Goal: Task Accomplishment & Management: Complete application form

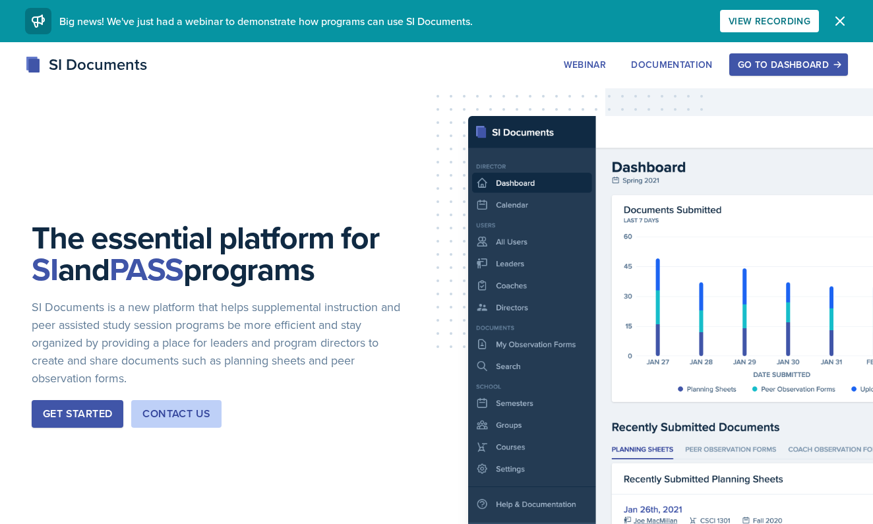
click at [786, 63] on div "Go to Dashboard" at bounding box center [787, 64] width 101 height 11
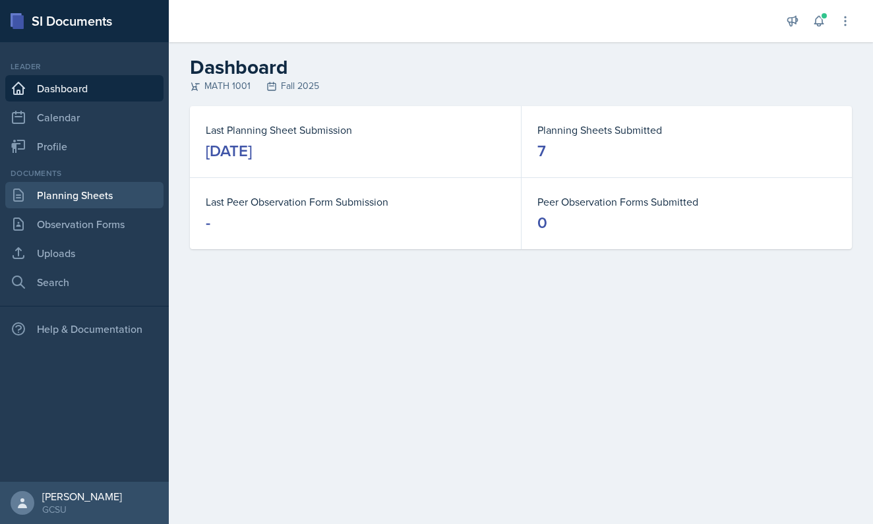
click at [121, 196] on link "Planning Sheets" at bounding box center [84, 195] width 158 height 26
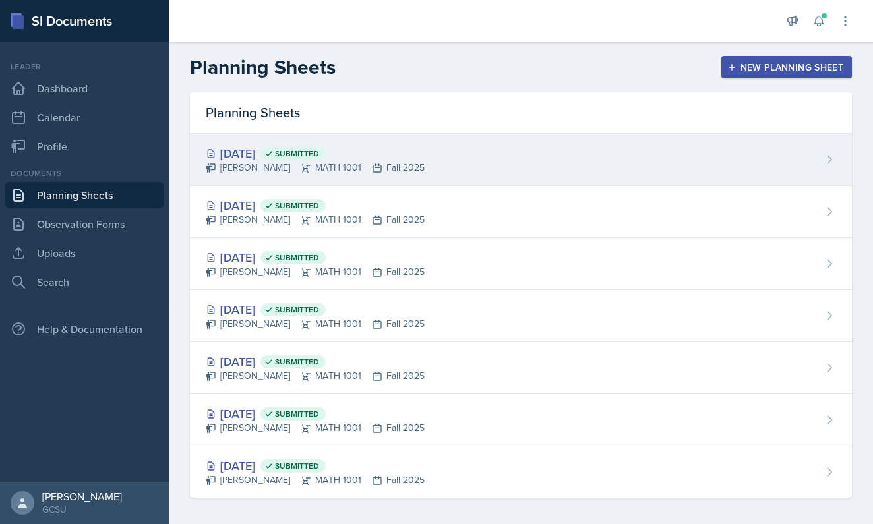
click at [407, 148] on div "[DATE] Submitted" at bounding box center [315, 153] width 219 height 18
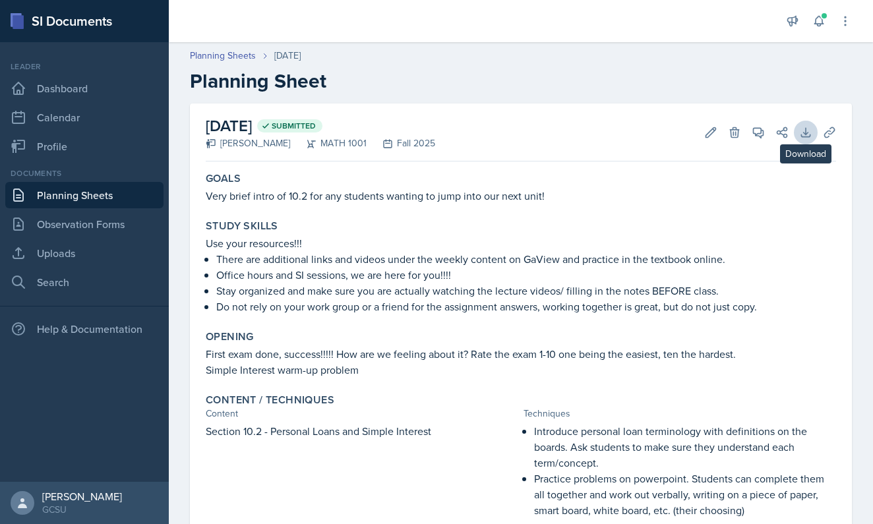
click at [798, 129] on button "Download" at bounding box center [805, 133] width 24 height 24
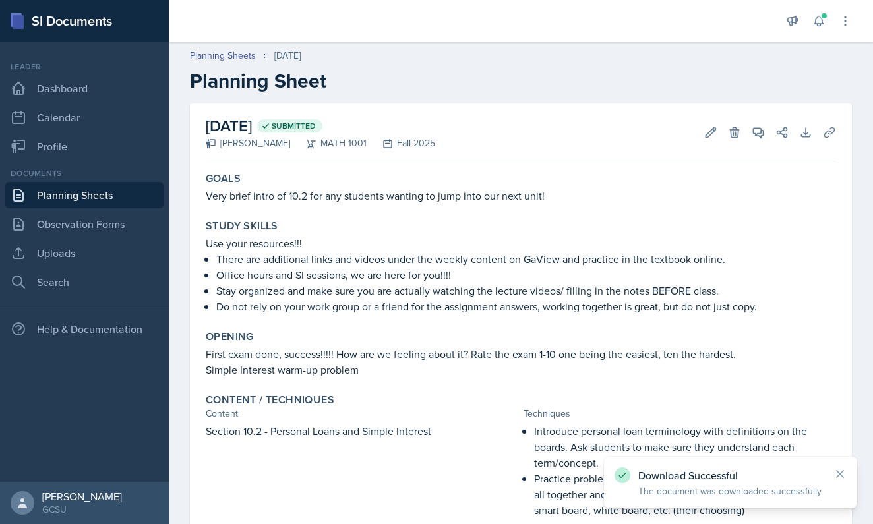
click at [69, 191] on link "Planning Sheets" at bounding box center [84, 195] width 158 height 26
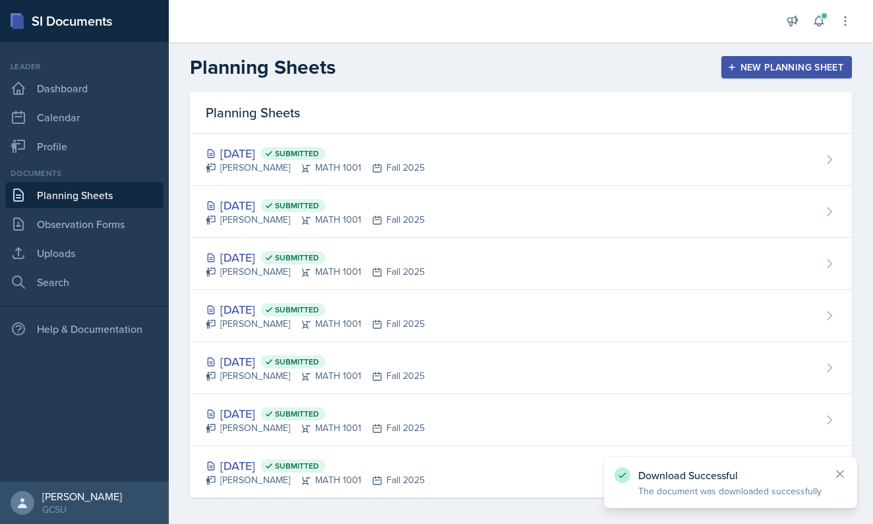
click at [766, 67] on div "New Planning Sheet" at bounding box center [786, 67] width 113 height 11
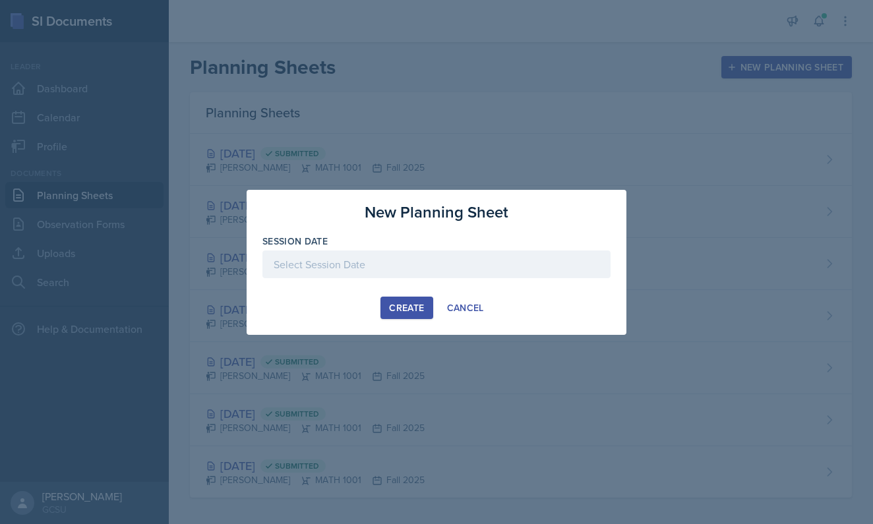
click at [459, 259] on div at bounding box center [436, 264] width 348 height 28
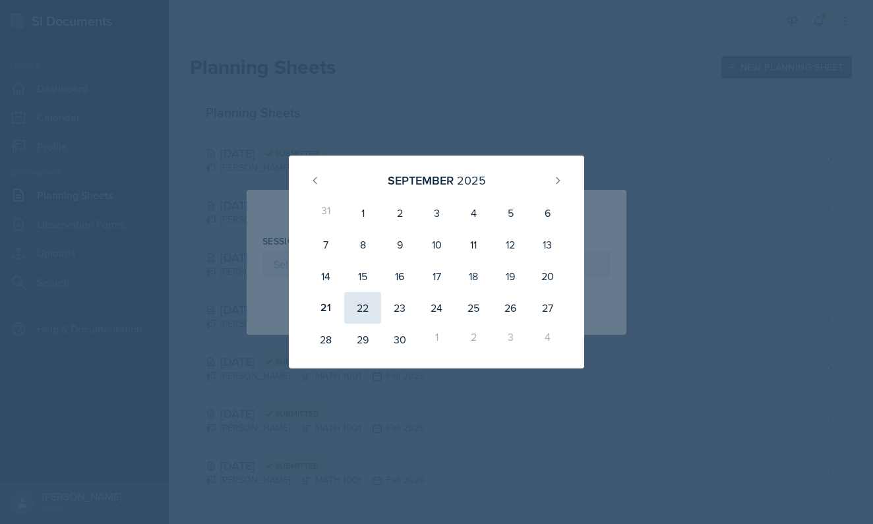
click at [357, 304] on div "22" at bounding box center [362, 308] width 37 height 32
type input "[DATE]"
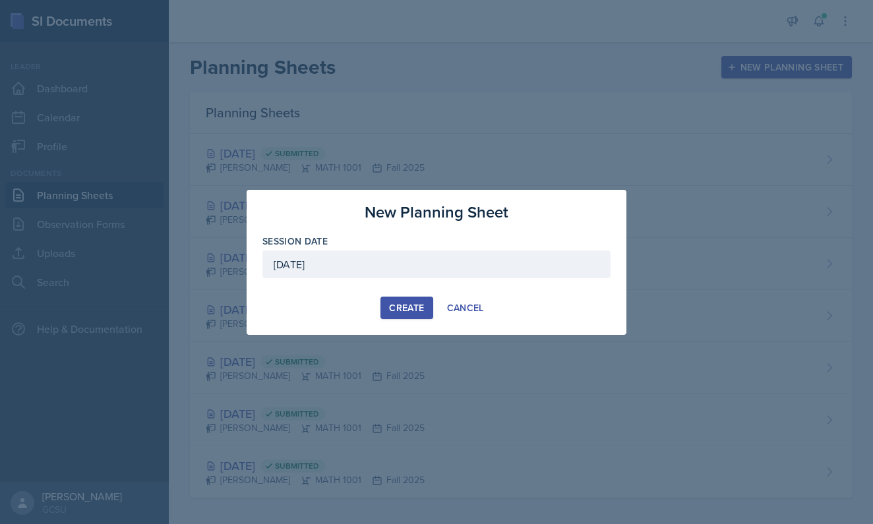
click at [416, 307] on div "Create" at bounding box center [406, 307] width 35 height 11
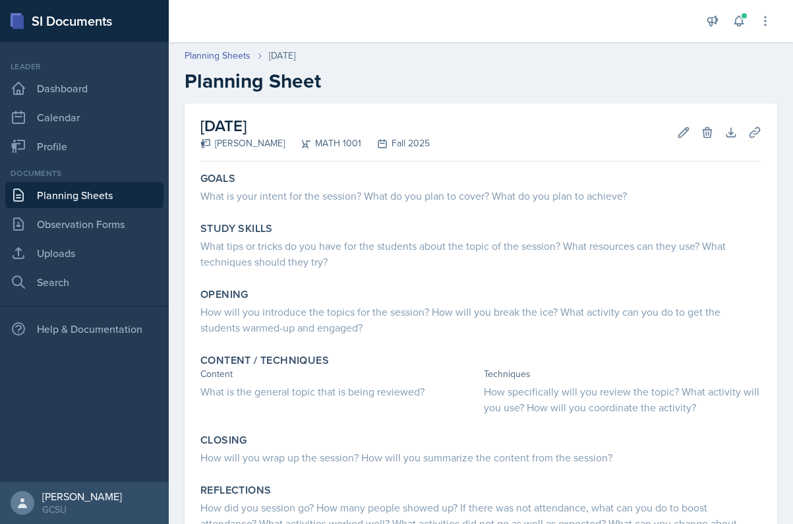
click at [25, 28] on div "SI Documents" at bounding box center [84, 21] width 169 height 42
click at [2, 40] on div "SI Documents" at bounding box center [84, 21] width 169 height 42
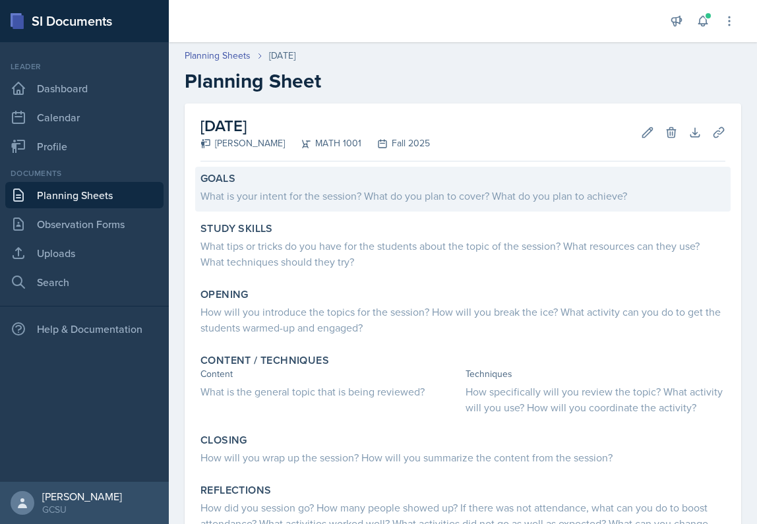
click at [326, 195] on div "What is your intent for the session? What do you plan to cover? What do you pla…" at bounding box center [462, 196] width 525 height 16
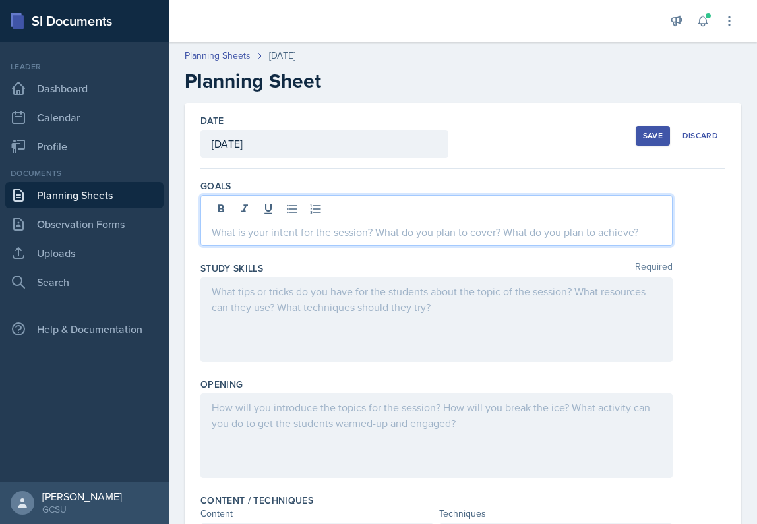
click at [327, 209] on div at bounding box center [436, 220] width 472 height 51
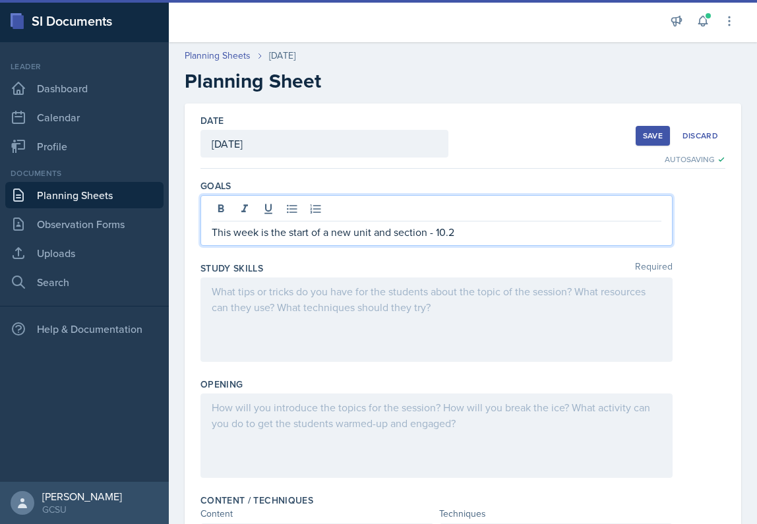
click at [472, 231] on p "This week is the start of a new unit and section - 10.2" at bounding box center [436, 232] width 449 height 16
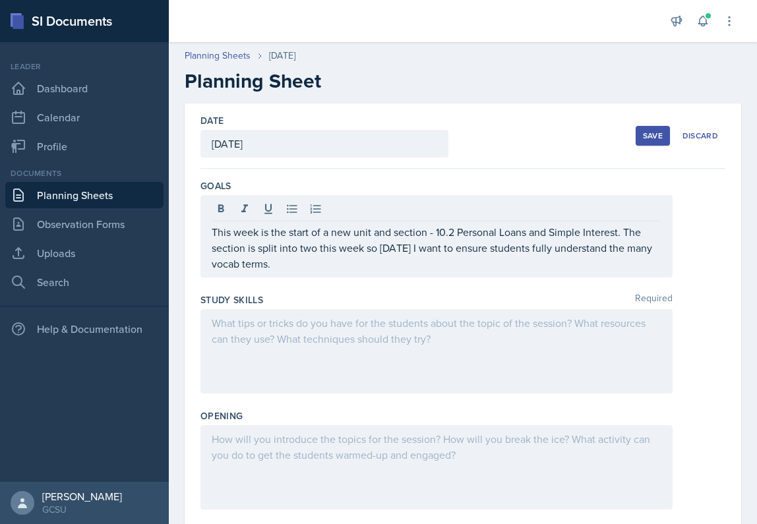
click at [478, 306] on div "Study Skills Required" at bounding box center [462, 299] width 525 height 13
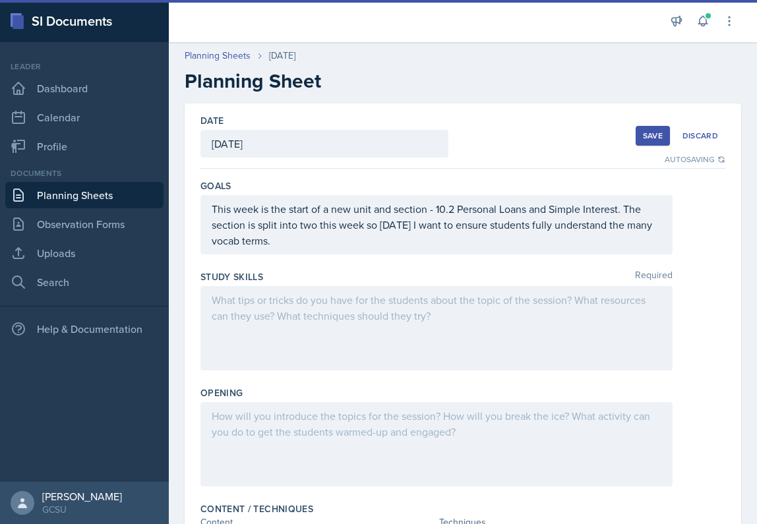
click at [250, 305] on div at bounding box center [436, 328] width 472 height 84
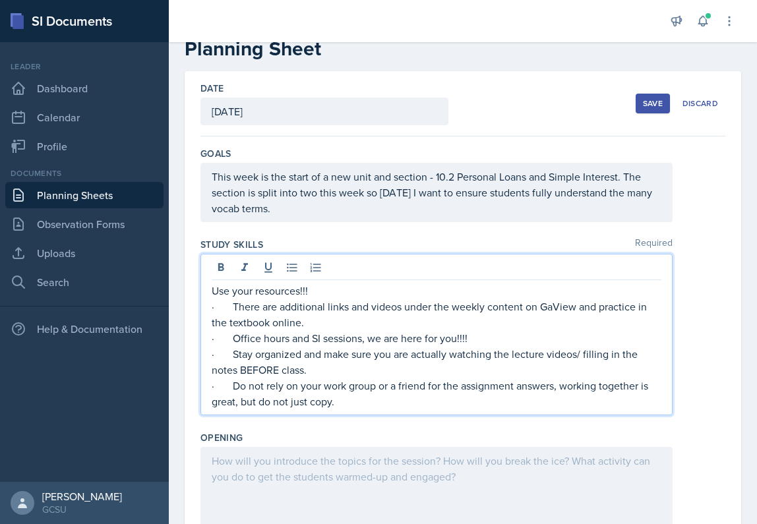
scroll to position [40, 0]
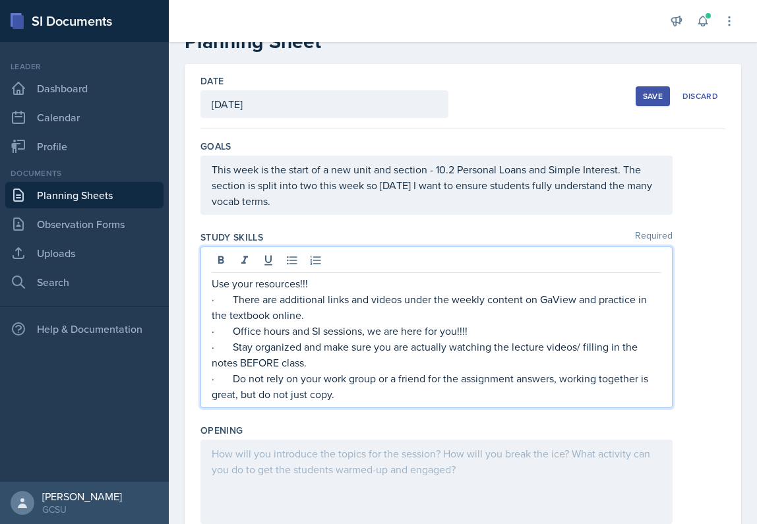
click at [232, 297] on p "· There are additional links and videos under the weekly content on GaView and …" at bounding box center [436, 307] width 449 height 32
click at [293, 263] on icon at bounding box center [291, 260] width 13 height 13
click at [234, 333] on p "· Office hours and SI sessions, we are here for you!!!!" at bounding box center [436, 331] width 449 height 16
click at [235, 351] on p "· Stay organized and make sure you are actually watching the lecture videos/ fi…" at bounding box center [436, 355] width 449 height 32
click at [229, 378] on p "· Do not rely on your work group or a friend for the assignment answers, workin…" at bounding box center [436, 386] width 449 height 32
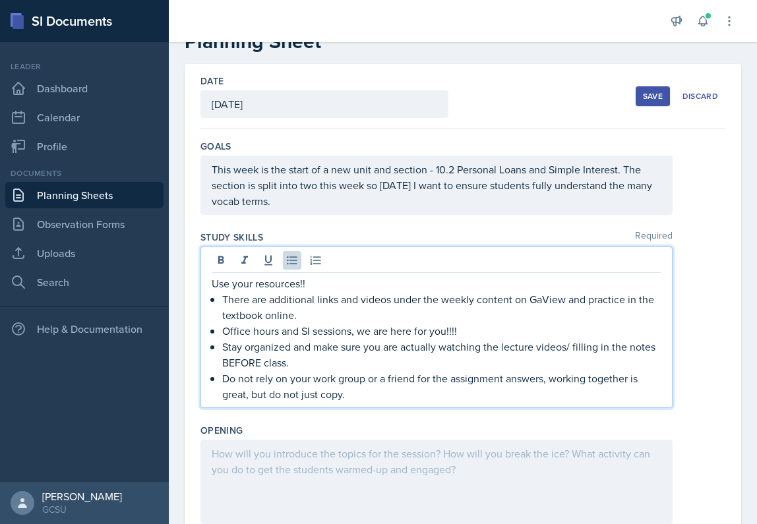
click at [391, 384] on p "Do not rely on your work group or a friend for the assignment answers, working …" at bounding box center [441, 386] width 439 height 32
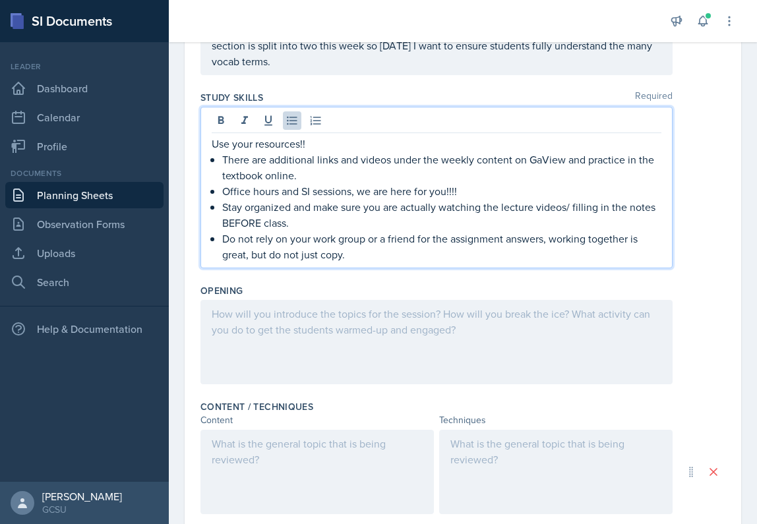
scroll to position [187, 0]
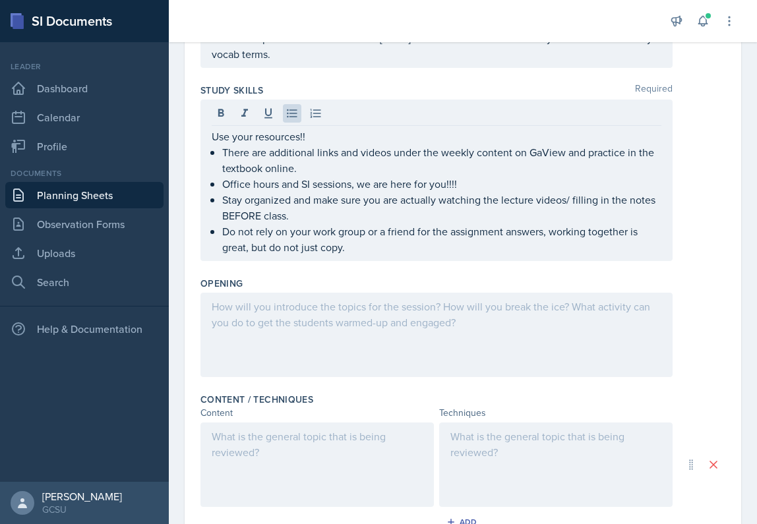
click at [285, 320] on div at bounding box center [436, 335] width 472 height 84
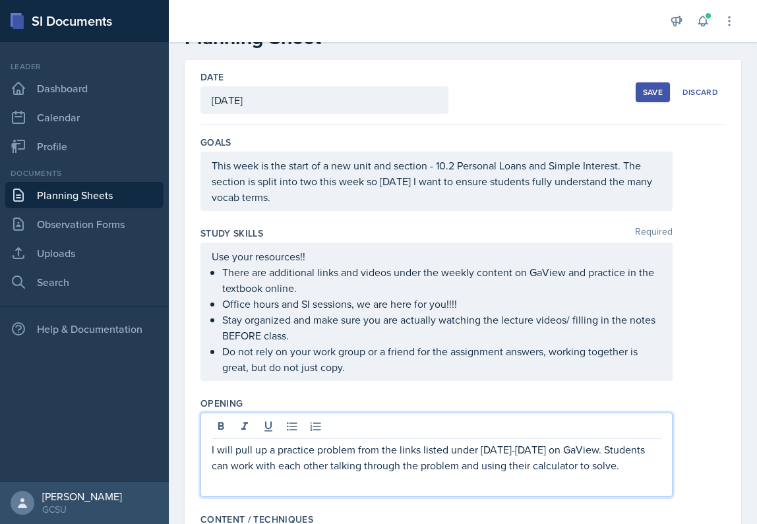
scroll to position [43, 0]
click at [332, 206] on div "This week is the start of a new unit and section - 10.2 Personal Loans and Simp…" at bounding box center [436, 181] width 472 height 59
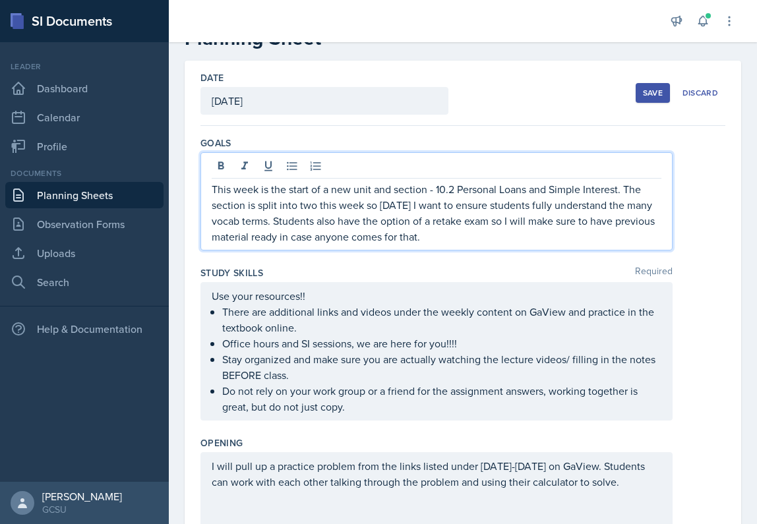
click at [421, 237] on p "This week is the start of a new unit and section - 10.2 Personal Loans and Simp…" at bounding box center [436, 212] width 449 height 63
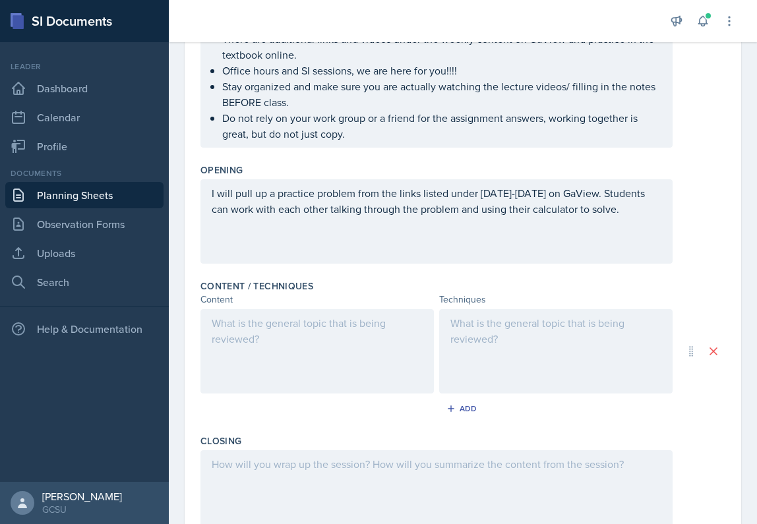
scroll to position [331, 0]
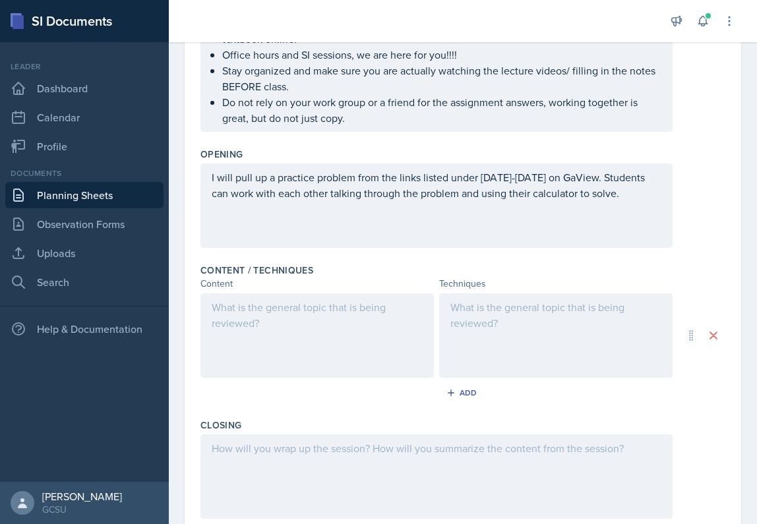
click at [370, 314] on div at bounding box center [316, 335] width 233 height 84
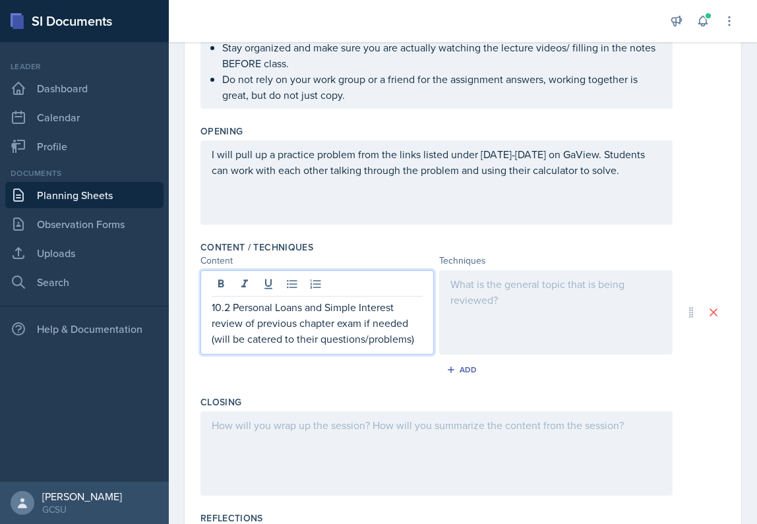
click at [212, 310] on p "10.2 Personal Loans and Simple Interest" at bounding box center [317, 307] width 211 height 16
click at [208, 322] on div "10.2 Personal Loans and Simple Interest review of previous chapter exam if need…" at bounding box center [316, 312] width 233 height 84
click at [214, 325] on p "review of previous chapter exam if needed (will be catered to their questions/p…" at bounding box center [317, 331] width 211 height 32
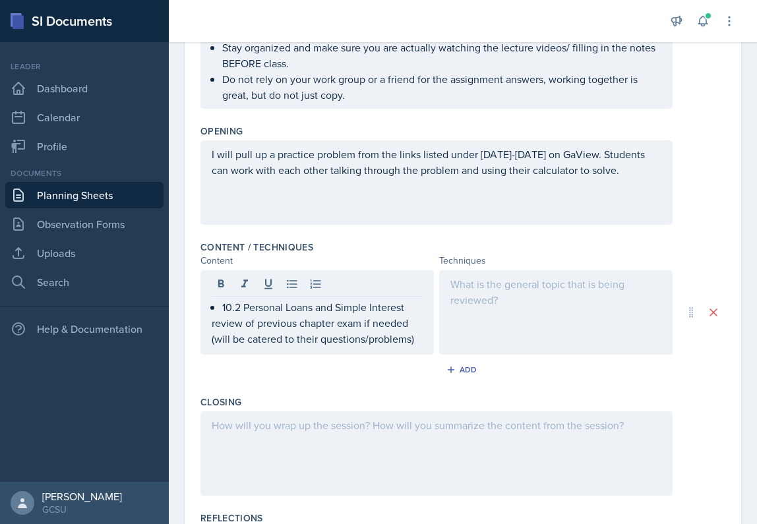
click at [208, 325] on div "10.2 Personal Loans and Simple Interest review of previous chapter exam if need…" at bounding box center [316, 312] width 233 height 84
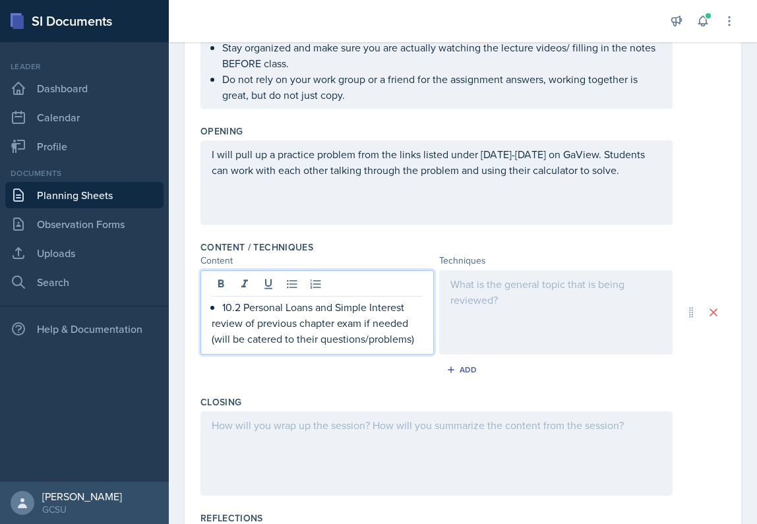
click at [209, 326] on div "10.2 Personal Loans and Simple Interest review of previous chapter exam if need…" at bounding box center [316, 312] width 233 height 84
click at [213, 324] on p "review of previous chapter exam if needed (will be catered to their questions/p…" at bounding box center [317, 331] width 211 height 32
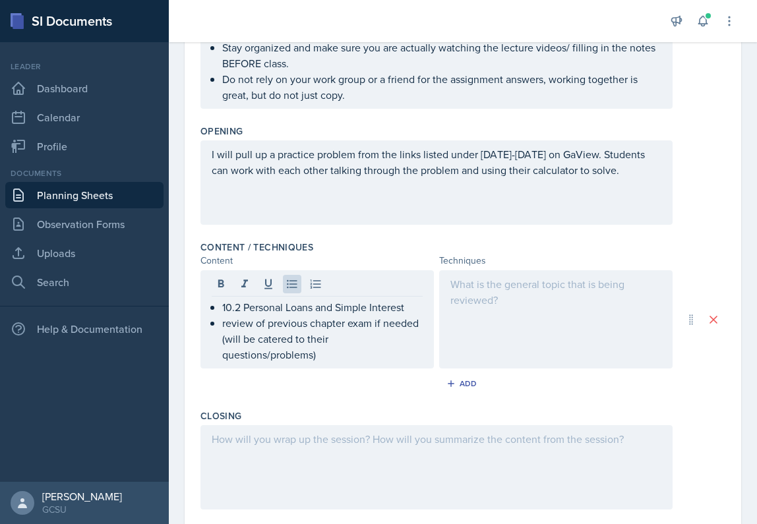
click at [429, 306] on div "10.2 Personal Loans and Simple Interest review of previous chapter exam if need…" at bounding box center [316, 319] width 233 height 98
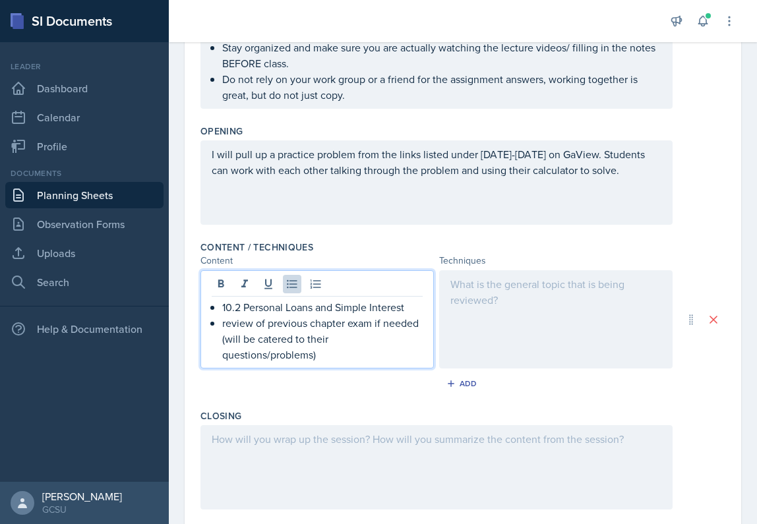
click at [415, 305] on p "10.2 Personal Loans and Simple Interest" at bounding box center [322, 307] width 200 height 16
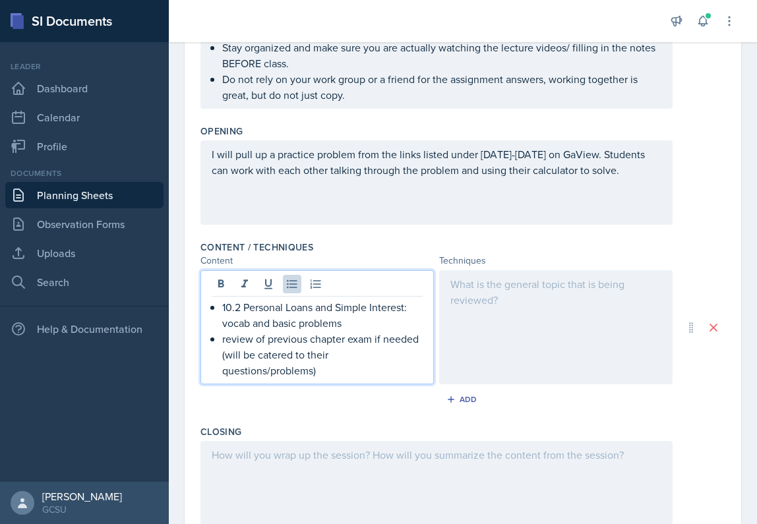
click at [496, 268] on div "Content / Techniques Content Techniques 10.2 Personal Loans and Simple Interest…" at bounding box center [462, 327] width 525 height 185
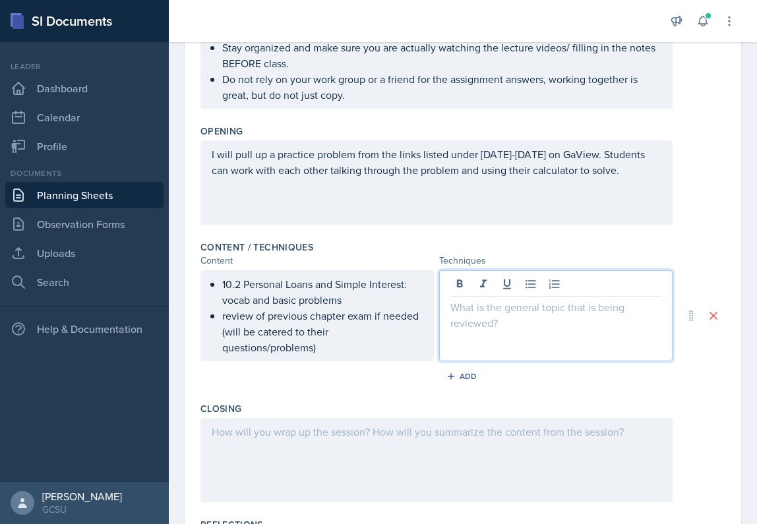
click at [496, 291] on div at bounding box center [555, 315] width 233 height 91
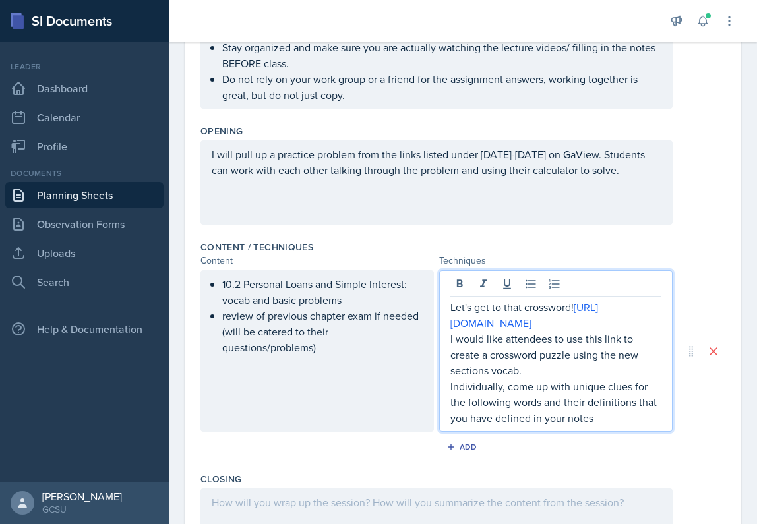
click at [472, 426] on p "Individually, come up with unique clues for the following words and their defin…" at bounding box center [555, 401] width 211 height 47
click at [645, 426] on p "Individually, come up with unique clues for the following words and their defin…" at bounding box center [555, 401] width 211 height 47
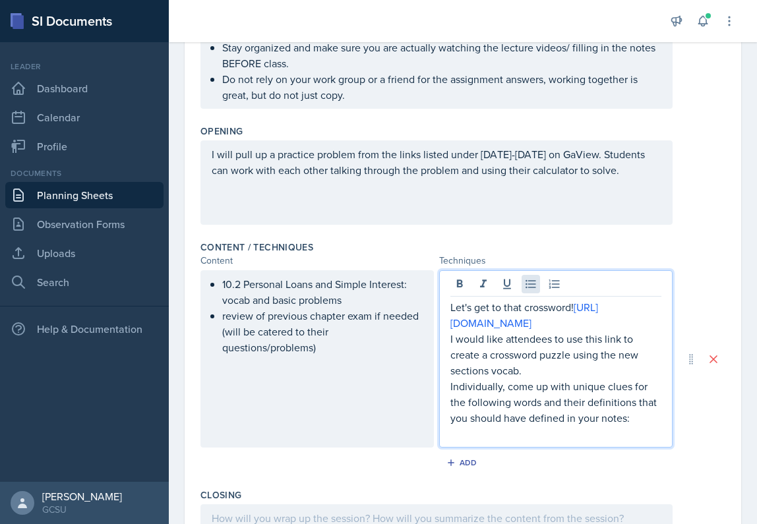
click at [527, 285] on icon at bounding box center [530, 283] width 13 height 13
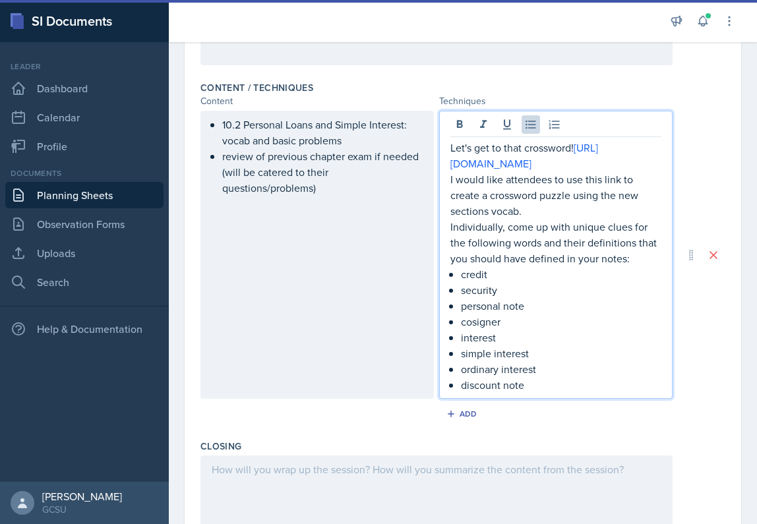
scroll to position [492, 0]
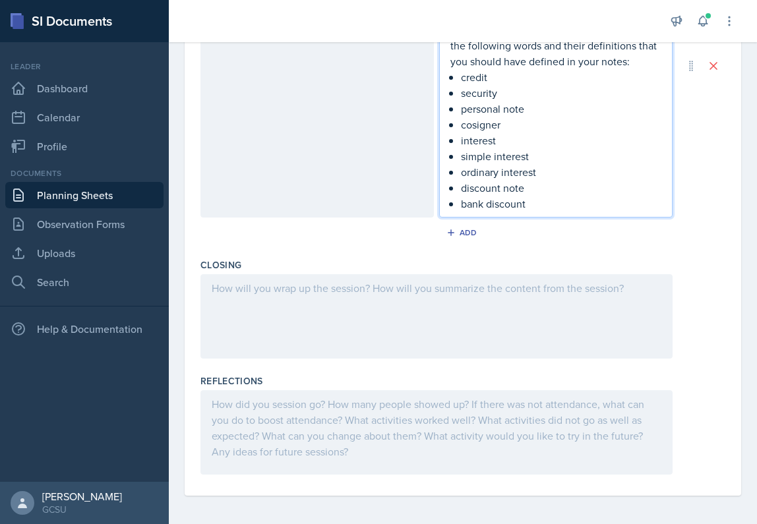
click at [386, 337] on div at bounding box center [436, 316] width 472 height 84
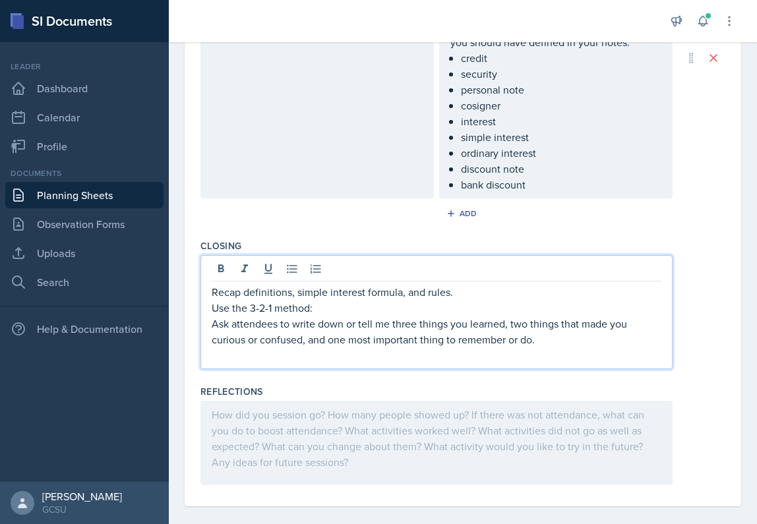
click at [379, 380] on div "Closing Recap definitions, simple interest formula, and rules. Use the 3-2-1 me…" at bounding box center [462, 307] width 525 height 146
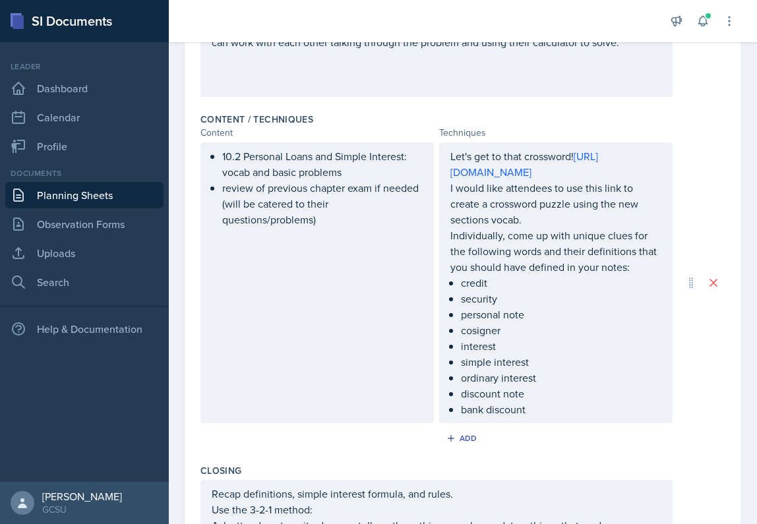
scroll to position [490, 0]
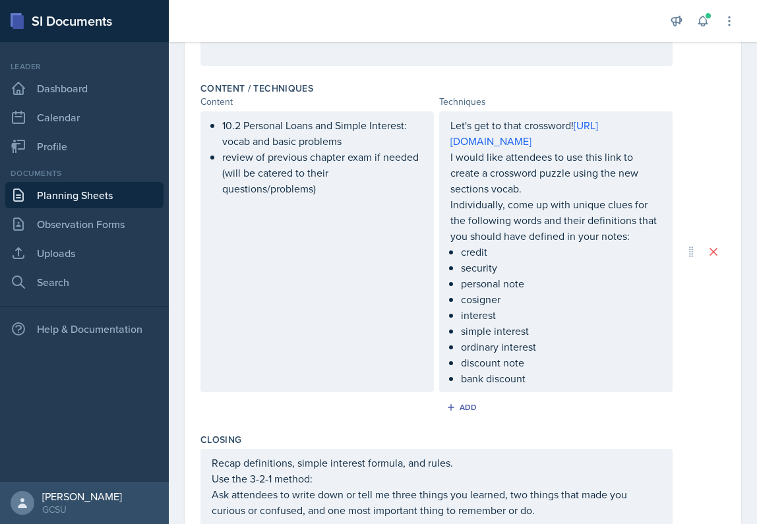
click at [548, 386] on ul "credit security personal note cosigner interest simple interest ordinary intere…" at bounding box center [561, 315] width 200 height 142
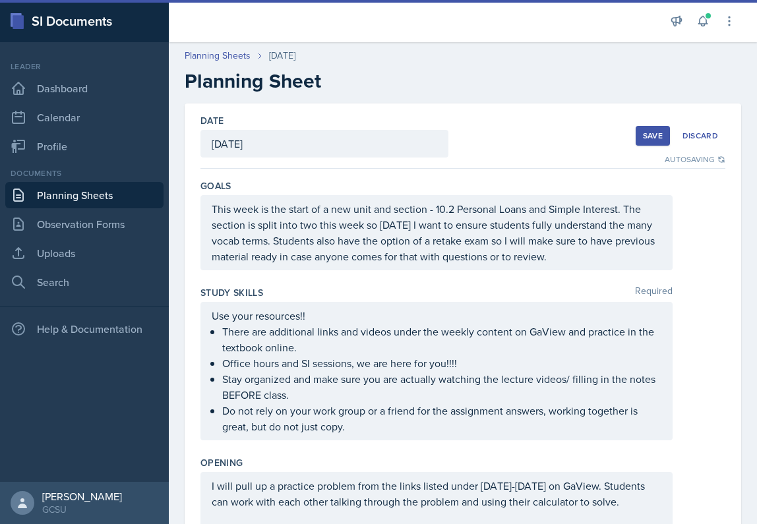
scroll to position [0, 0]
click at [656, 139] on div "Save" at bounding box center [653, 135] width 20 height 11
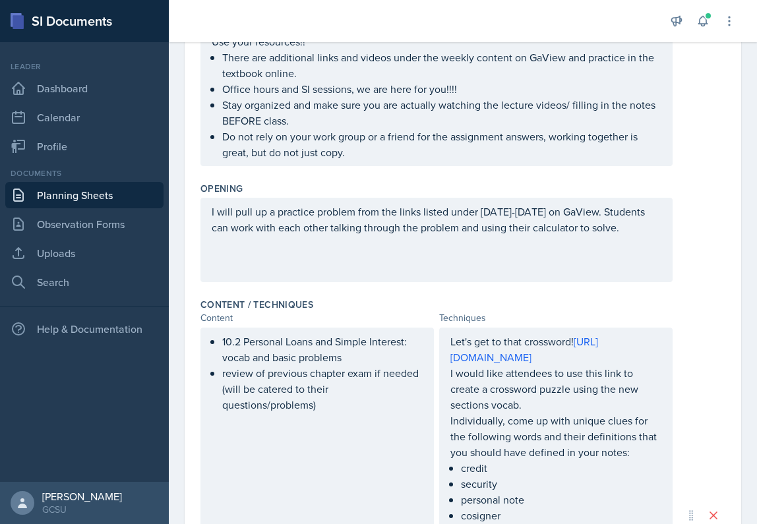
scroll to position [446, 0]
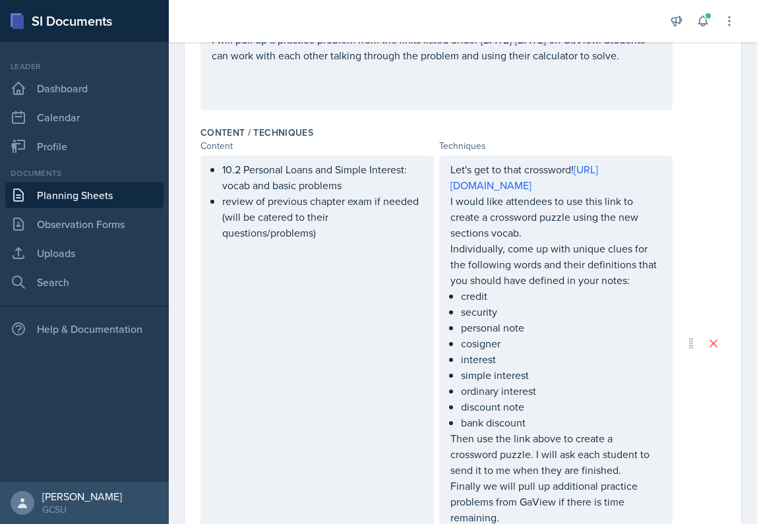
click at [482, 288] on p "Individually, come up with unique clues for the following words and their defin…" at bounding box center [555, 264] width 211 height 47
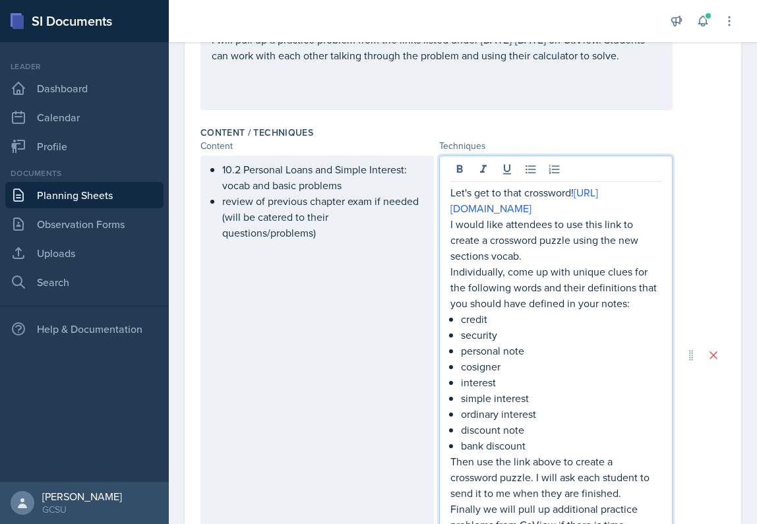
click at [517, 302] on p "Individually, come up with unique clues for the following words and their defin…" at bounding box center [555, 287] width 211 height 47
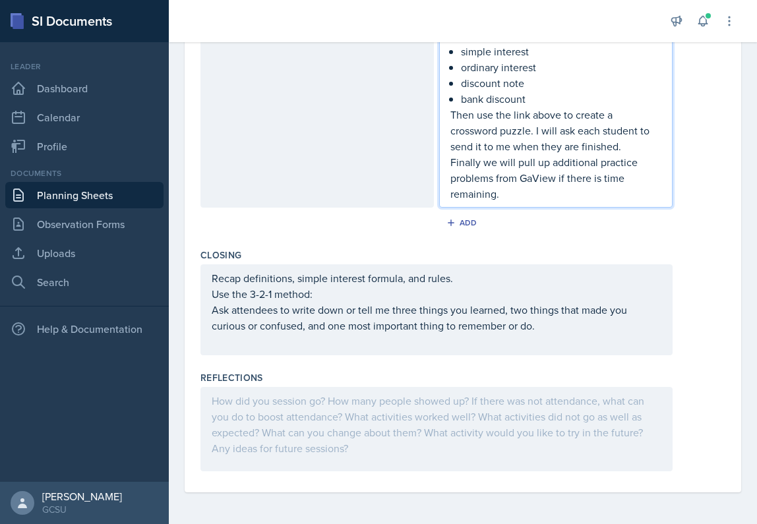
scroll to position [809, 0]
click at [517, 302] on div "Recap definitions, simple interest formula, and rules. Use the 3-2-1 method: As…" at bounding box center [436, 309] width 449 height 79
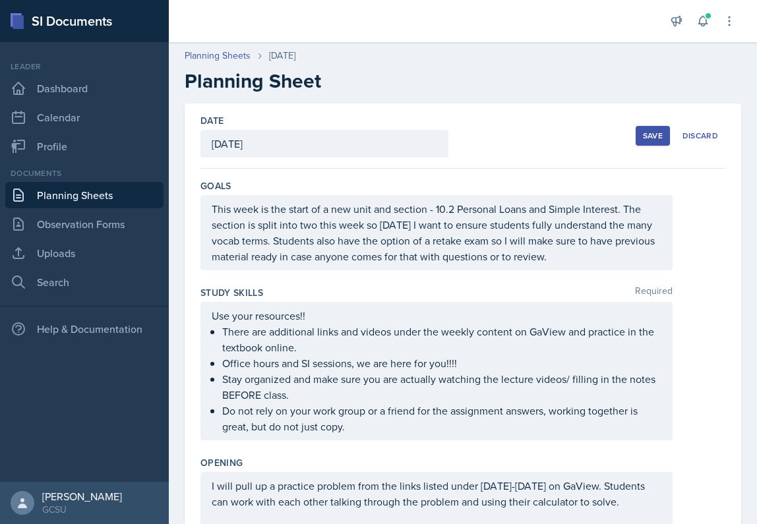
scroll to position [0, 0]
click at [645, 136] on div "Save" at bounding box center [653, 135] width 20 height 11
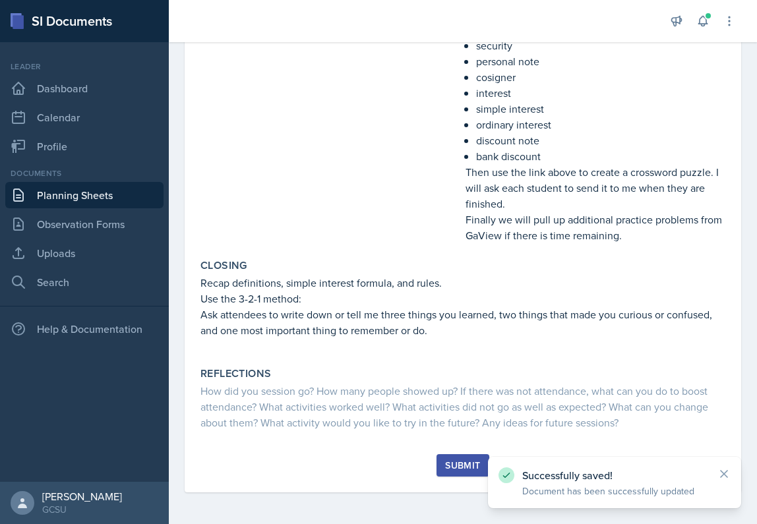
scroll to position [575, 0]
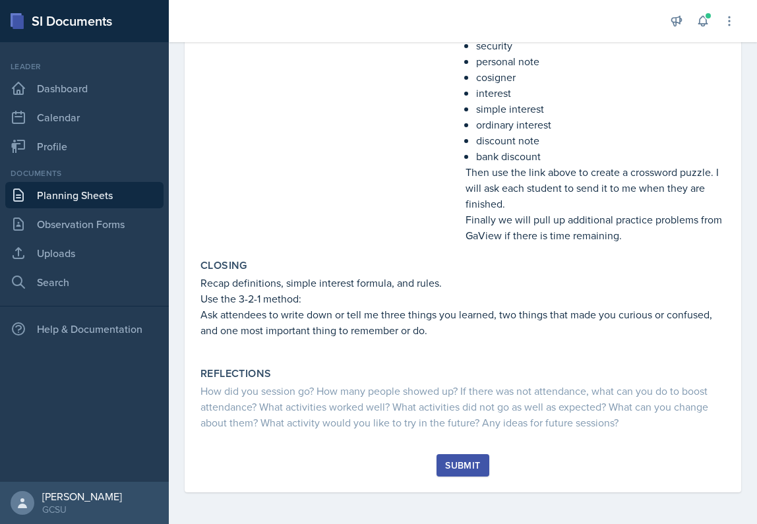
click at [448, 461] on div "Submit" at bounding box center [462, 465] width 35 height 11
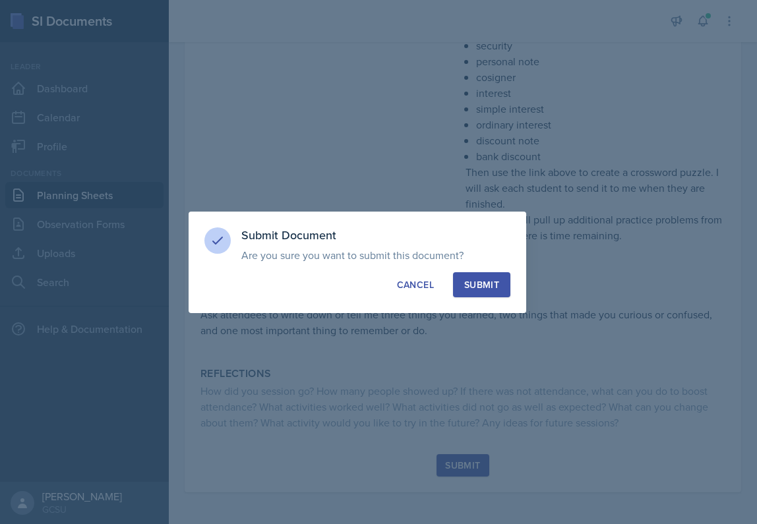
click at [488, 283] on div "Submit" at bounding box center [481, 284] width 35 height 13
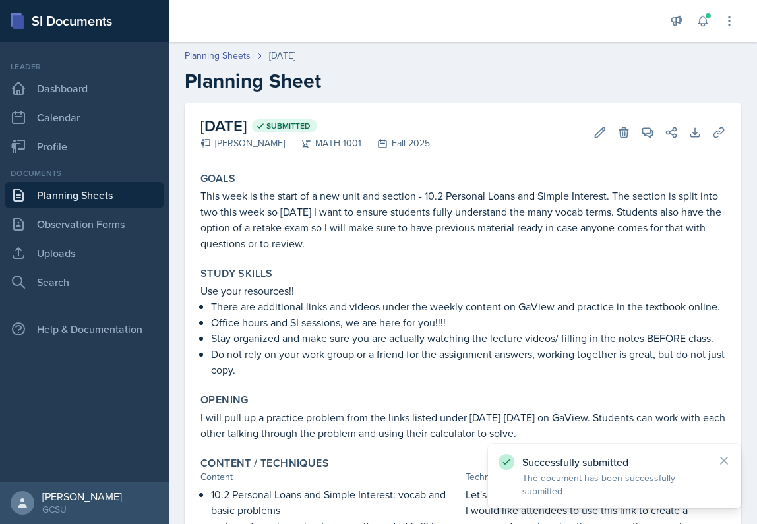
scroll to position [0, 0]
